Goal: Ask a question

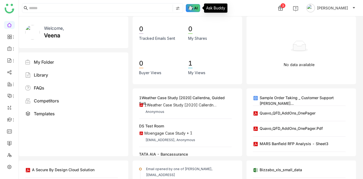
click at [197, 7] on img at bounding box center [193, 8] width 15 height 8
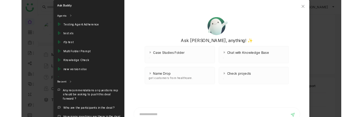
scroll to position [19, 0]
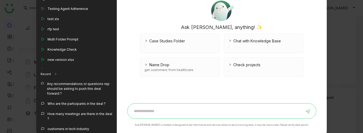
click at [147, 108] on input at bounding box center [218, 111] width 174 height 9
type input "**********"
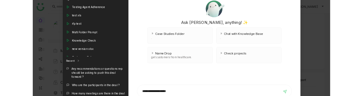
scroll to position [35, 0]
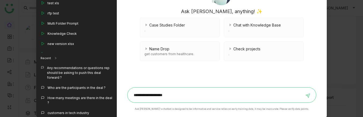
click at [183, 96] on input "**********" at bounding box center [218, 95] width 174 height 9
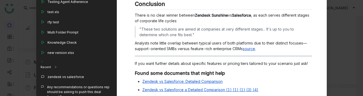
scroll to position [56, 0]
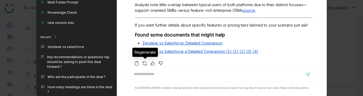
click at [145, 62] on img at bounding box center [144, 63] width 5 height 5
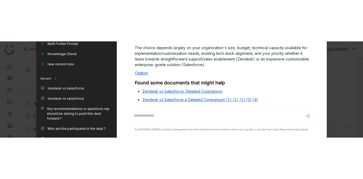
scroll to position [0, 0]
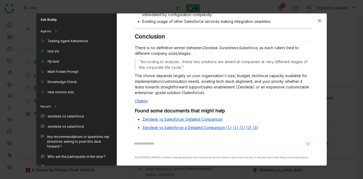
click at [320, 19] on icon "Close" at bounding box center [319, 21] width 4 height 4
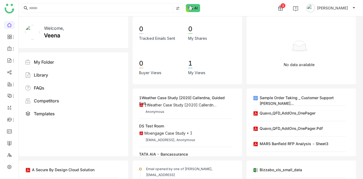
click at [237, 5] on div "3 [PERSON_NAME]" at bounding box center [191, 8] width 344 height 16
